Goal: Information Seeking & Learning: Learn about a topic

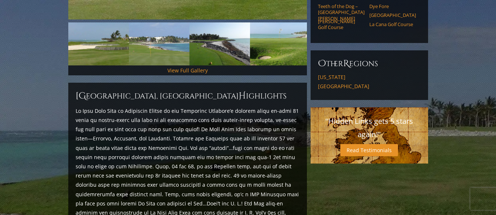
scroll to position [198, 0]
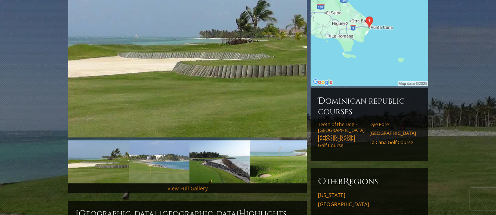
click at [187, 184] on link "View Full Gallery" at bounding box center [187, 187] width 40 height 7
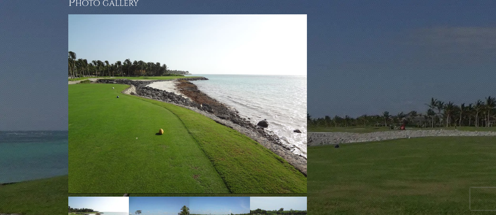
scroll to position [594, 0]
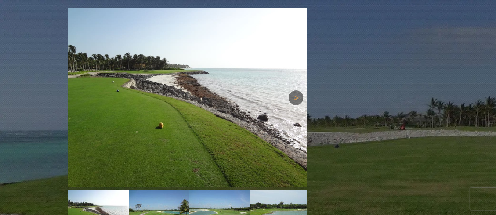
click at [297, 90] on link "Next" at bounding box center [295, 97] width 15 height 15
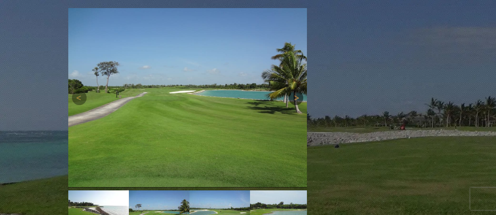
click at [297, 90] on link "Next" at bounding box center [295, 97] width 15 height 15
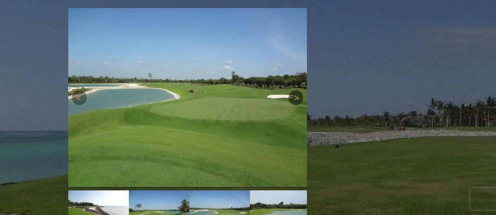
click at [297, 90] on link "Next" at bounding box center [295, 97] width 15 height 15
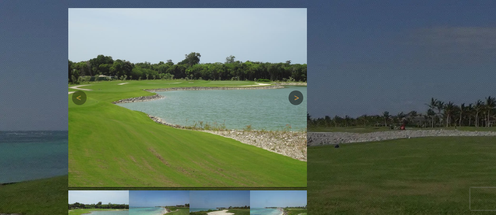
click at [297, 90] on link "Next" at bounding box center [295, 97] width 15 height 15
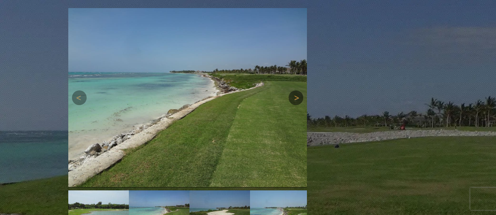
click at [297, 90] on link "Next" at bounding box center [295, 97] width 15 height 15
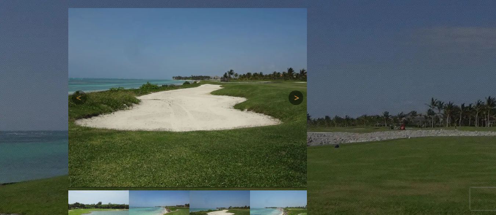
click at [297, 90] on link "Next" at bounding box center [295, 97] width 15 height 15
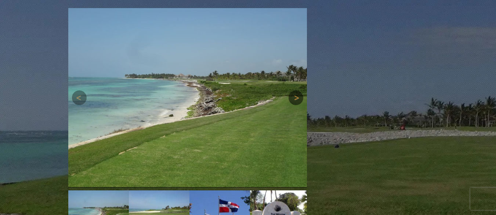
click at [297, 90] on link "Next" at bounding box center [295, 97] width 15 height 15
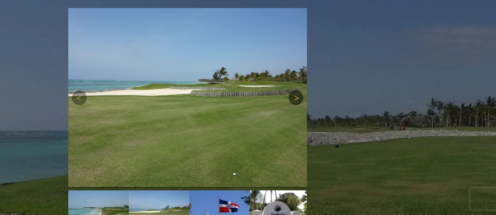
click at [297, 90] on link "Next" at bounding box center [295, 97] width 15 height 15
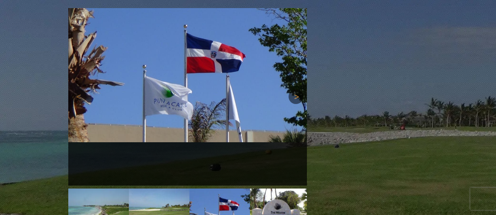
click at [297, 89] on link "Next" at bounding box center [295, 96] width 15 height 15
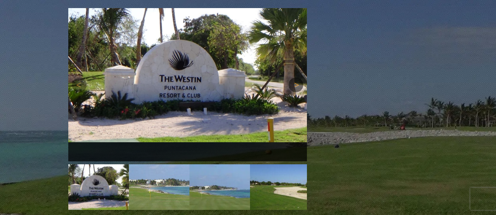
click at [297, 89] on link "Next" at bounding box center [295, 84] width 15 height 15
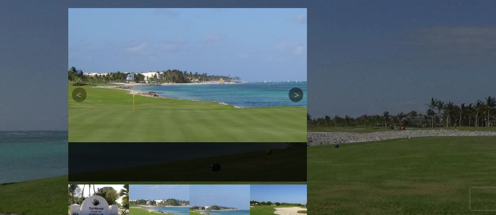
click at [297, 89] on link "Next" at bounding box center [295, 94] width 15 height 15
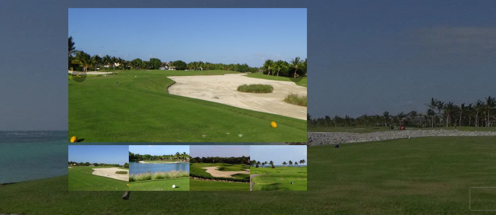
click at [288, 67] on link "Next" at bounding box center [295, 74] width 15 height 15
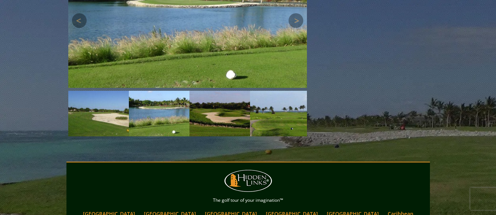
scroll to position [558, 0]
